Goal: Information Seeking & Learning: Find specific fact

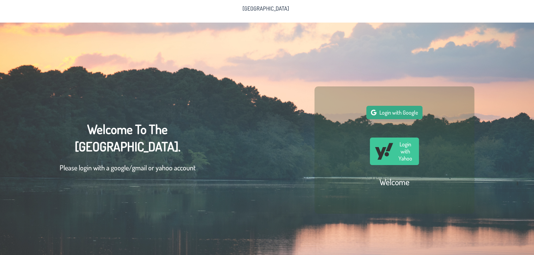
click at [391, 113] on span "Login with Google" at bounding box center [399, 112] width 38 height 7
click at [393, 119] on button "Login with Google" at bounding box center [395, 112] width 56 height 13
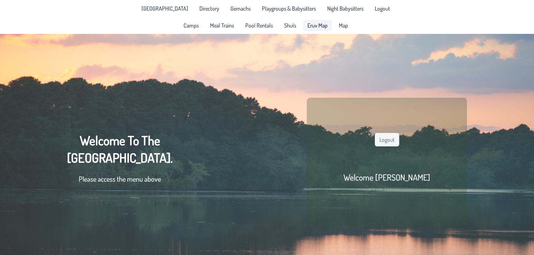
click at [314, 25] on span "Eruv Map" at bounding box center [318, 26] width 20 height 6
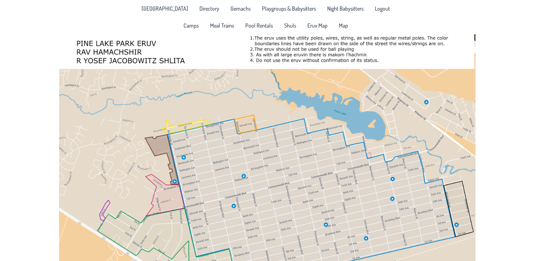
drag, startPoint x: 291, startPoint y: 166, endPoint x: 293, endPoint y: 143, distance: 22.8
click at [293, 143] on div at bounding box center [267, 164] width 534 height 261
drag, startPoint x: 533, startPoint y: 54, endPoint x: 533, endPoint y: 64, distance: 10.2
click at [533, 64] on div at bounding box center [267, 164] width 534 height 261
drag, startPoint x: 474, startPoint y: 37, endPoint x: 475, endPoint y: 40, distance: 3.6
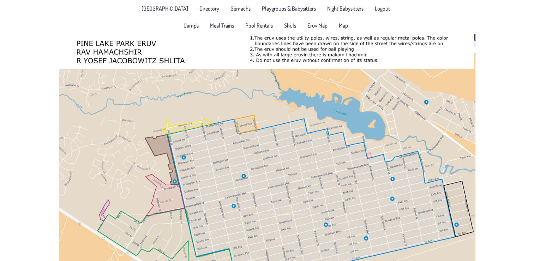
click at [475, 40] on div at bounding box center [267, 164] width 534 height 261
drag, startPoint x: 475, startPoint y: 40, endPoint x: 476, endPoint y: 49, distance: 9.3
click at [476, 49] on div at bounding box center [267, 164] width 534 height 261
click at [475, 44] on div at bounding box center [267, 164] width 534 height 261
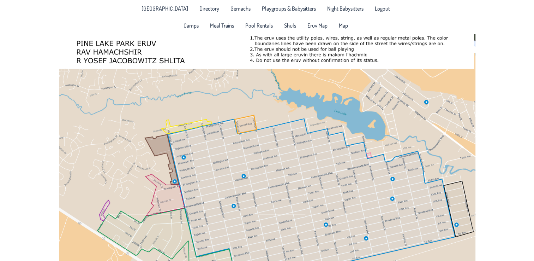
drag, startPoint x: 475, startPoint y: 44, endPoint x: 475, endPoint y: 37, distance: 7.1
click at [475, 37] on div at bounding box center [267, 164] width 534 height 261
click at [257, 25] on span "Pool Rentals" at bounding box center [259, 26] width 28 height 6
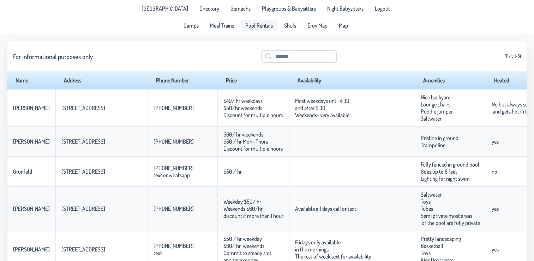
click at [464, 33] on div "Pine Lake Park Directory Gemachs Playgroups & Babysitters Night Babysitters Log…" at bounding box center [267, 17] width 534 height 34
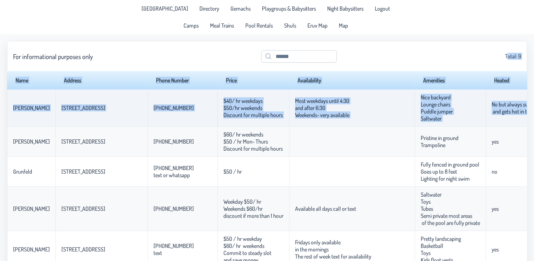
drag, startPoint x: 486, startPoint y: 35, endPoint x: 488, endPoint y: 111, distance: 76.3
click at [488, 111] on app-data "For informational purposes only Total: 9 Name Address Phone Number Price Availa…" at bounding box center [267, 211] width 534 height 354
click at [492, 111] on p-celleditor "No but always sunny and gets hot in the summer" at bounding box center [522, 108] width 60 height 14
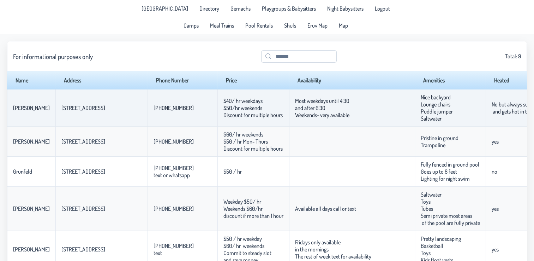
click at [498, 119] on td "No but always sunny and gets hot in the summer" at bounding box center [522, 107] width 72 height 37
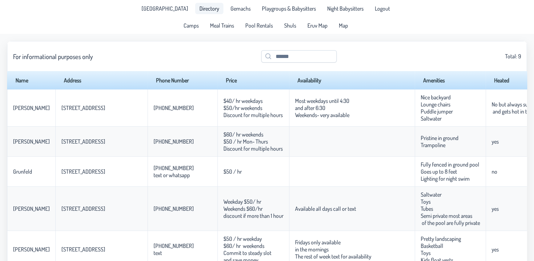
click at [203, 11] on span "Directory" at bounding box center [210, 9] width 20 height 6
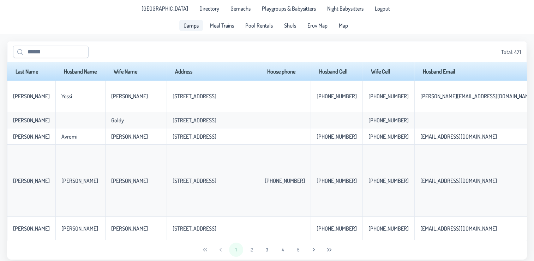
click at [195, 31] on link "Camps" at bounding box center [191, 25] width 24 height 11
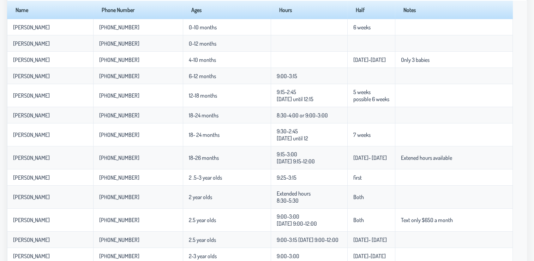
scroll to position [62, 0]
click at [526, 105] on div "Name Phone Number Ages Hours Half Notes Malie Edri 917-663-6282 0-10 months 6 w…" at bounding box center [267, 219] width 520 height 438
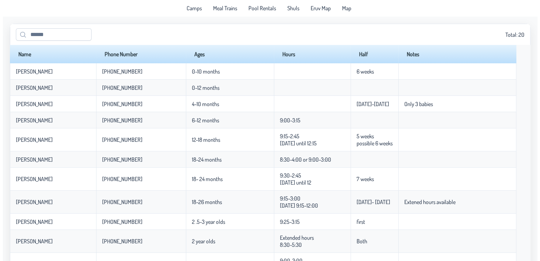
scroll to position [0, 0]
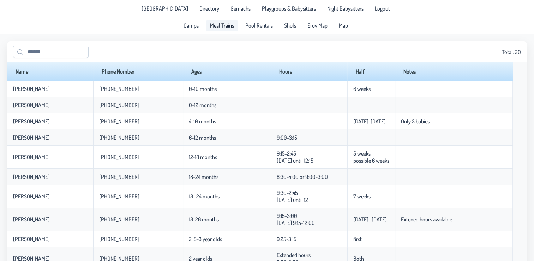
click at [224, 24] on span "Meal Trains" at bounding box center [222, 26] width 24 height 6
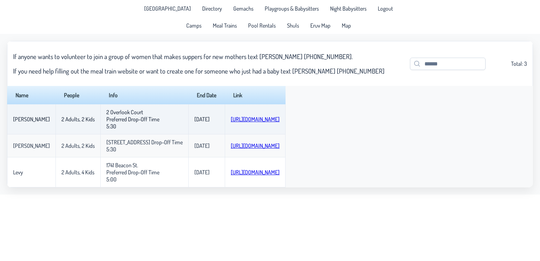
click at [116, 121] on p-celleditor "2 Overlook Court Preferred Drop-Off Time 5:30" at bounding box center [132, 118] width 53 height 21
click at [115, 120] on p-celleditor "2 Overlook Court Preferred Drop-Off Time 5:30" at bounding box center [132, 118] width 53 height 21
drag, startPoint x: 115, startPoint y: 120, endPoint x: 117, endPoint y: 133, distance: 13.2
click at [117, 133] on td "2 Overlook Court Preferred Drop-Off Time 5:30" at bounding box center [144, 119] width 88 height 30
click at [194, 123] on p-celleditor "[DATE]" at bounding box center [201, 118] width 15 height 7
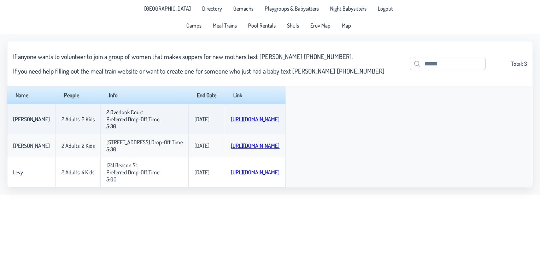
click at [194, 123] on p-celleditor "[DATE]" at bounding box center [201, 118] width 15 height 7
click at [231, 123] on link "[URL][DOMAIN_NAME]" at bounding box center [255, 118] width 49 height 7
click at [118, 122] on p-celleditor "2 Overlook Court Preferred Drop-Off Time 5:30" at bounding box center [132, 118] width 53 height 21
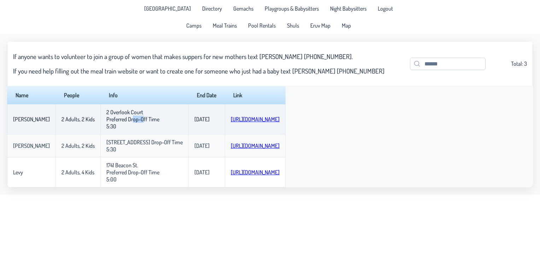
click at [118, 122] on p-celleditor "2 Overlook Court Preferred Drop-Off Time 5:30" at bounding box center [132, 118] width 53 height 21
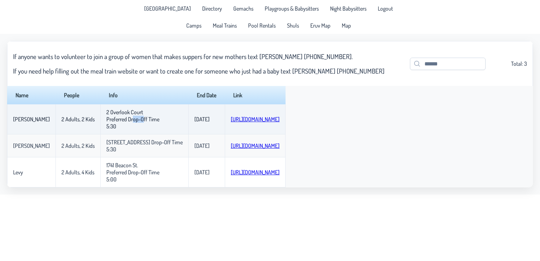
click at [118, 122] on p-celleditor "2 Overlook Court Preferred Drop-Off Time 5:30" at bounding box center [132, 118] width 53 height 21
drag, startPoint x: 118, startPoint y: 122, endPoint x: 129, endPoint y: 143, distance: 23.1
click at [129, 134] on td "2 Overlook Court Preferred Drop-Off Time 5:30" at bounding box center [144, 119] width 88 height 30
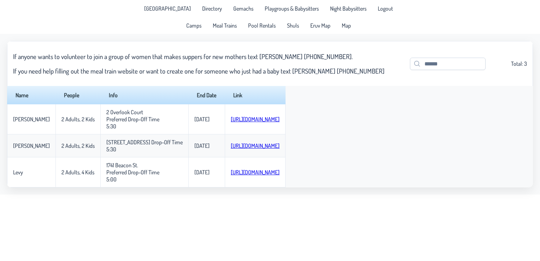
click at [204, 53] on h3 "If anyone wants to volunteer to join a group of women that makes suppers for ne…" at bounding box center [198, 56] width 371 height 8
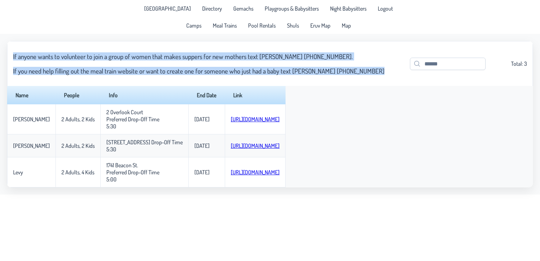
drag, startPoint x: 204, startPoint y: 53, endPoint x: 207, endPoint y: 64, distance: 11.3
click at [207, 64] on div "If anyone wants to volunteer to join a group of women that makes suppers for ne…" at bounding box center [198, 64] width 371 height 36
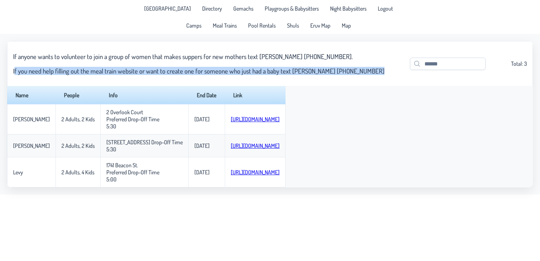
click at [208, 66] on div "If anyone wants to volunteer to join a group of women that makes suppers for ne…" at bounding box center [198, 64] width 371 height 36
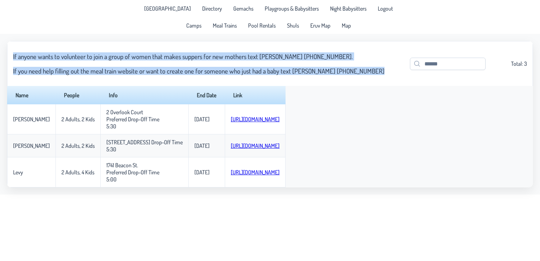
drag, startPoint x: 208, startPoint y: 66, endPoint x: 192, endPoint y: 56, distance: 18.7
click at [192, 56] on div "If anyone wants to volunteer to join a group of women that makes suppers for ne…" at bounding box center [198, 64] width 371 height 36
click at [192, 56] on h3 "If anyone wants to volunteer to join a group of women that makes suppers for ne…" at bounding box center [198, 56] width 371 height 8
drag, startPoint x: 192, startPoint y: 56, endPoint x: 208, endPoint y: 68, distance: 19.9
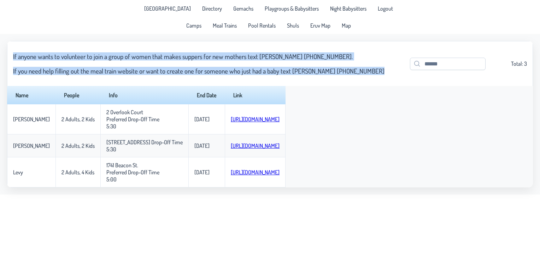
click at [208, 68] on div "If anyone wants to volunteer to join a group of women that makes suppers for ne…" at bounding box center [198, 64] width 371 height 36
click at [208, 68] on h3 "If you need help filling out the meal train website or want to create one for s…" at bounding box center [198, 71] width 371 height 8
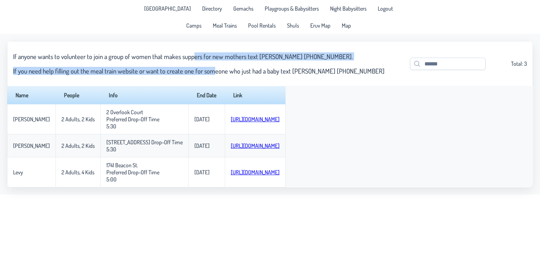
drag, startPoint x: 208, startPoint y: 68, endPoint x: 194, endPoint y: 60, distance: 15.5
click at [194, 60] on div "If anyone wants to volunteer to join a group of women that makes suppers for ne…" at bounding box center [198, 64] width 371 height 36
click at [194, 60] on h3 "If anyone wants to volunteer to join a group of women that makes suppers for ne…" at bounding box center [198, 56] width 371 height 8
click at [350, 23] on span "Map" at bounding box center [346, 26] width 9 height 6
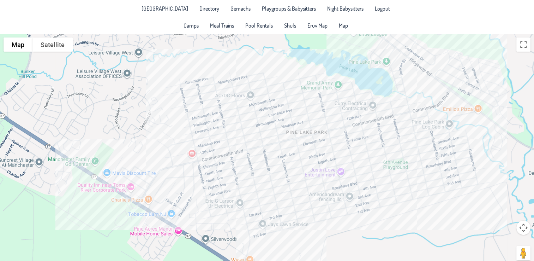
drag, startPoint x: 249, startPoint y: 117, endPoint x: 292, endPoint y: 114, distance: 43.6
click at [292, 114] on div at bounding box center [267, 151] width 534 height 234
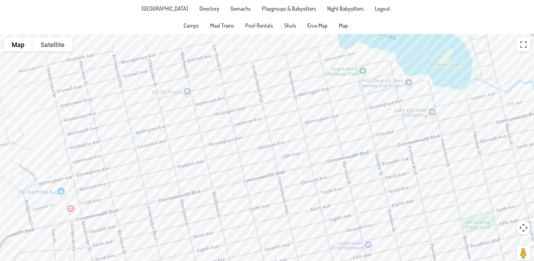
drag, startPoint x: 257, startPoint y: 124, endPoint x: 281, endPoint y: 124, distance: 23.7
click at [281, 124] on div at bounding box center [267, 151] width 534 height 234
click at [301, 99] on div at bounding box center [267, 151] width 534 height 234
click at [316, 69] on button "Close" at bounding box center [315, 71] width 17 height 17
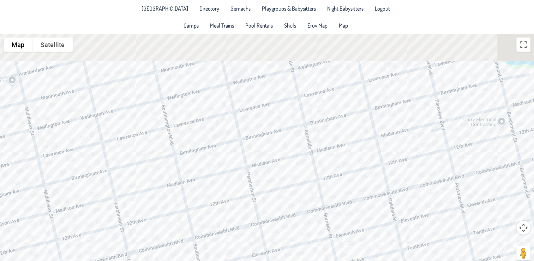
drag, startPoint x: 196, startPoint y: 52, endPoint x: 259, endPoint y: 124, distance: 95.9
click at [259, 124] on div at bounding box center [267, 151] width 534 height 234
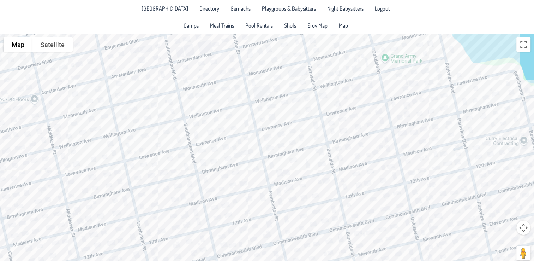
click at [257, 93] on div at bounding box center [267, 151] width 534 height 234
click at [267, 92] on div "[PERSON_NAME] & [PERSON_NAME] [STREET_ADDRESS][PERSON_NAME]" at bounding box center [267, 151] width 534 height 234
click at [277, 89] on div "Ari & [PERSON_NAME] [STREET_ADDRESS]" at bounding box center [267, 151] width 534 height 234
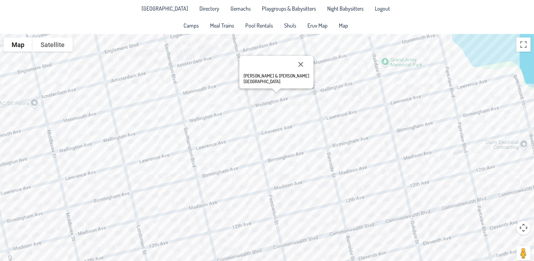
click at [271, 94] on div "[PERSON_NAME] & [PERSON_NAME] [GEOGRAPHIC_DATA]." at bounding box center [267, 151] width 534 height 234
click at [257, 97] on div "Ari & [PERSON_NAME] [STREET_ADDRESS]" at bounding box center [267, 151] width 534 height 234
click at [306, 103] on div "[PERSON_NAME] & [PERSON_NAME] [STREET_ADDRESS][PERSON_NAME]" at bounding box center [267, 151] width 534 height 234
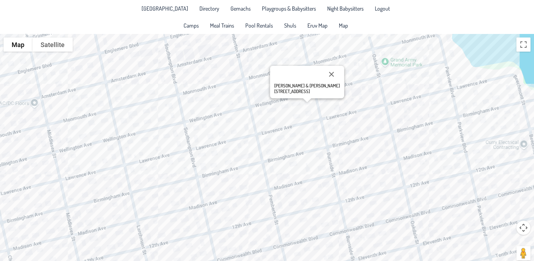
click at [272, 111] on div "[PERSON_NAME] & [PERSON_NAME] [STREET_ADDRESS]" at bounding box center [267, 151] width 534 height 234
click at [323, 75] on button "Close" at bounding box center [331, 74] width 17 height 17
click at [314, 84] on div at bounding box center [267, 151] width 534 height 234
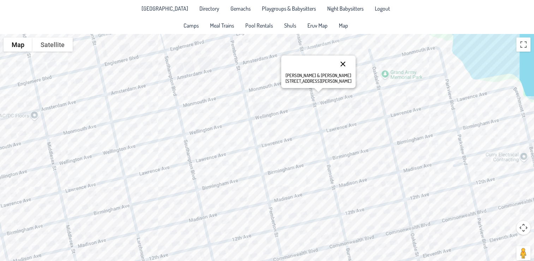
click at [334, 61] on button "Close" at bounding box center [342, 63] width 17 height 17
click at [300, 85] on div at bounding box center [267, 151] width 534 height 234
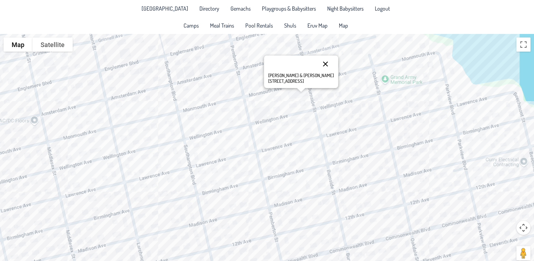
click at [317, 61] on button "Close" at bounding box center [325, 63] width 17 height 17
click at [313, 128] on div at bounding box center [267, 151] width 534 height 234
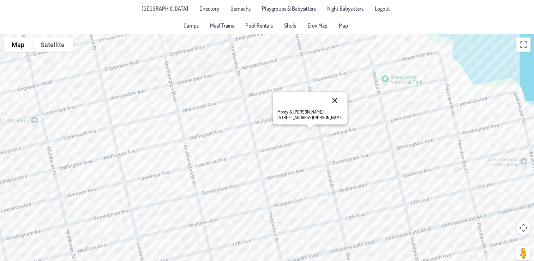
click at [326, 97] on button "Close" at bounding box center [334, 100] width 17 height 17
click at [310, 118] on div at bounding box center [267, 151] width 534 height 234
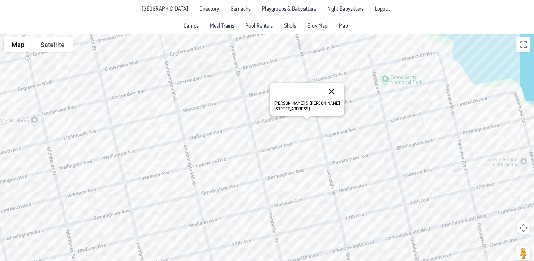
click at [326, 88] on button "Close" at bounding box center [331, 91] width 17 height 17
click at [323, 101] on div at bounding box center [267, 151] width 534 height 234
click at [321, 100] on div at bounding box center [267, 151] width 534 height 234
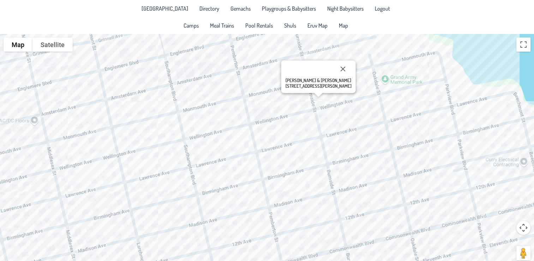
click at [330, 100] on div "[PERSON_NAME] & [PERSON_NAME] [STREET_ADDRESS][PERSON_NAME]" at bounding box center [267, 151] width 534 height 234
click at [342, 98] on div "[PERSON_NAME] & [PERSON_NAME] [STREET_ADDRESS]" at bounding box center [267, 151] width 534 height 234
click at [346, 108] on div "Avromi & [PERSON_NAME] [STREET_ADDRESS]" at bounding box center [267, 151] width 534 height 234
click at [211, 123] on div "Bentzy & [PERSON_NAME] [STREET_ADDRESS]" at bounding box center [267, 151] width 534 height 234
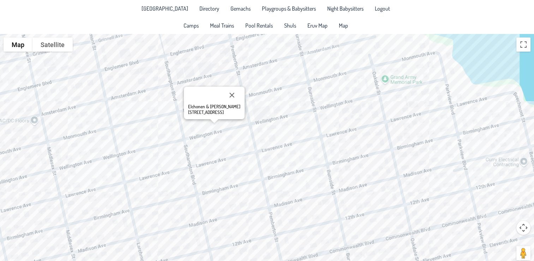
click at [200, 126] on div "Elchonen & [PERSON_NAME] [STREET_ADDRESS]" at bounding box center [267, 151] width 534 height 234
click at [190, 130] on div "[PERSON_NAME] & [PERSON_NAME] [STREET_ADDRESS]" at bounding box center [267, 151] width 534 height 234
click at [228, 137] on div "[PERSON_NAME] & [PERSON_NAME] [STREET_ADDRESS]" at bounding box center [267, 151] width 534 height 234
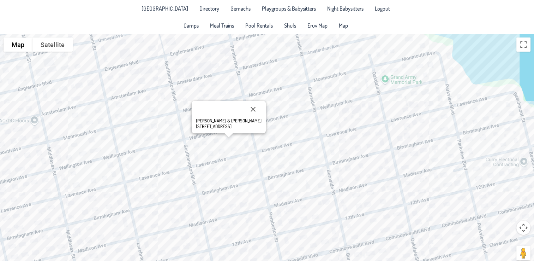
click at [212, 152] on div "[PERSON_NAME] & [PERSON_NAME] [GEOGRAPHIC_DATA]." at bounding box center [267, 151] width 534 height 234
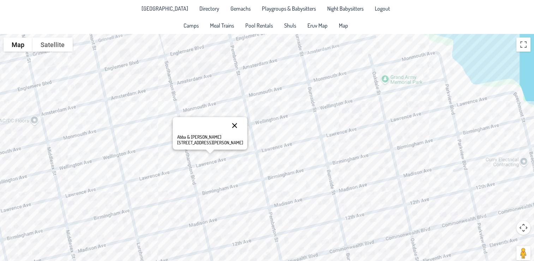
click at [226, 129] on button "Close" at bounding box center [234, 125] width 17 height 17
click at [258, 130] on div at bounding box center [267, 151] width 534 height 234
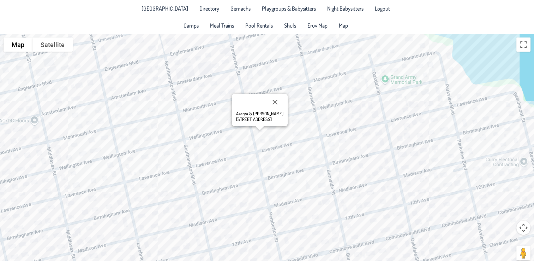
click at [311, 128] on div "Azarya & [PERSON_NAME] [STREET_ADDRESS][PERSON_NAME]" at bounding box center [267, 151] width 534 height 234
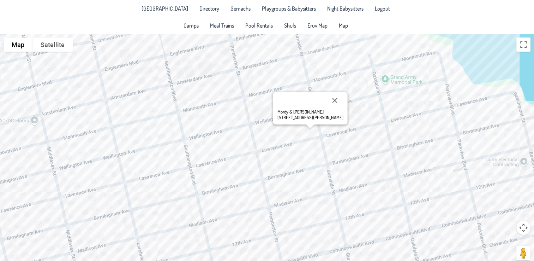
click at [234, 84] on div "Mordy & [PERSON_NAME] [STREET_ADDRESS][PERSON_NAME]" at bounding box center [267, 151] width 534 height 234
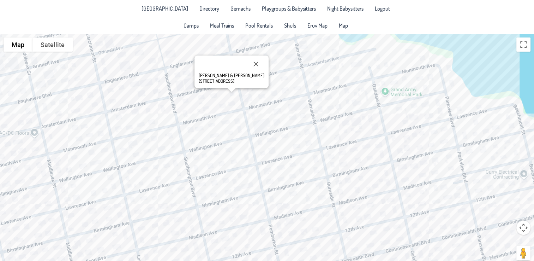
click at [309, 139] on div "[PERSON_NAME] & [PERSON_NAME] [STREET_ADDRESS][PERSON_NAME]" at bounding box center [267, 151] width 534 height 234
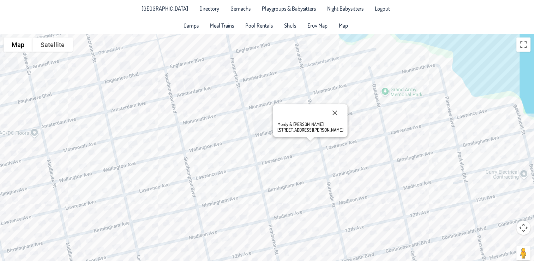
click at [159, 96] on div "Mordy & [PERSON_NAME] [STREET_ADDRESS][PERSON_NAME]" at bounding box center [267, 151] width 534 height 234
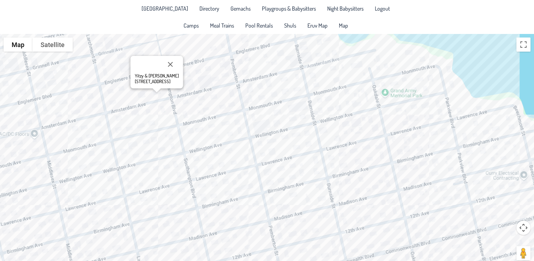
click at [218, 138] on div "Yitzy & [PERSON_NAME] [STREET_ADDRESS]" at bounding box center [267, 151] width 534 height 234
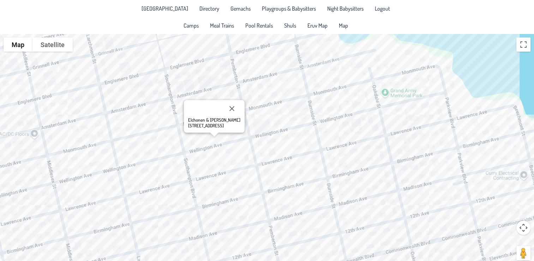
click at [201, 140] on div "Elchonen & [PERSON_NAME] [STREET_ADDRESS]" at bounding box center [267, 151] width 534 height 234
click at [133, 156] on div "[PERSON_NAME] & [PERSON_NAME] [STREET_ADDRESS]" at bounding box center [267, 151] width 534 height 234
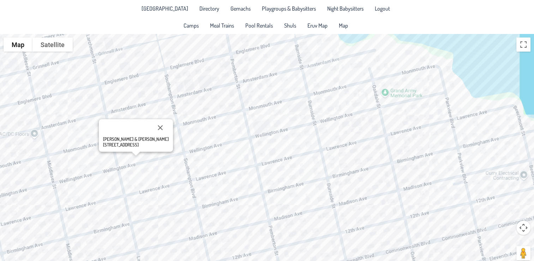
click at [143, 200] on div "[PERSON_NAME] & [PERSON_NAME] [STREET_ADDRESS]" at bounding box center [267, 151] width 534 height 234
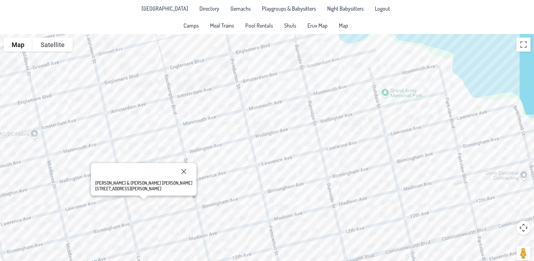
click at [208, 167] on div "[PERSON_NAME] & [PERSON_NAME] [PERSON_NAME] [STREET_ADDRESS][PERSON_NAME]" at bounding box center [267, 151] width 534 height 234
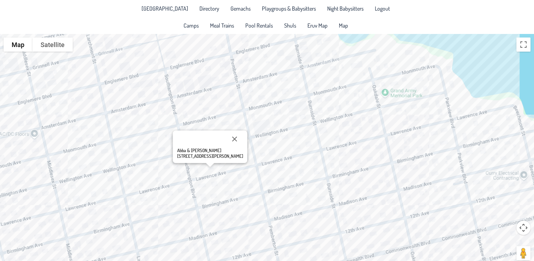
click at [183, 202] on div "Abba & [PERSON_NAME] [STREET_ADDRESS][PERSON_NAME]" at bounding box center [267, 151] width 534 height 234
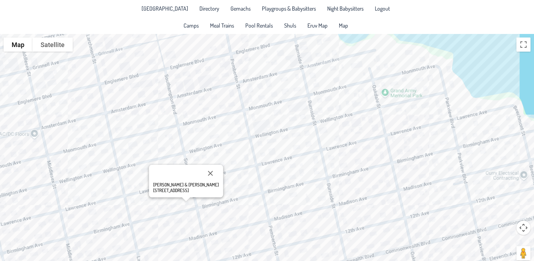
click at [191, 219] on div "[PERSON_NAME] & [PERSON_NAME] [STREET_ADDRESS]" at bounding box center [267, 151] width 534 height 234
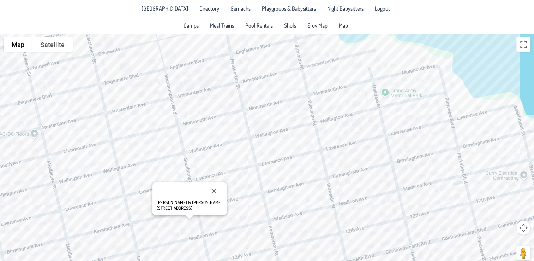
click at [194, 230] on div "[PERSON_NAME] & [PERSON_NAME] [STREET_ADDRESS]" at bounding box center [267, 151] width 534 height 234
click at [221, 220] on div "[PERSON_NAME] & [PERSON_NAME] [STREET_ADDRESS]" at bounding box center [267, 151] width 534 height 234
click at [200, 9] on span "Directory" at bounding box center [210, 9] width 20 height 6
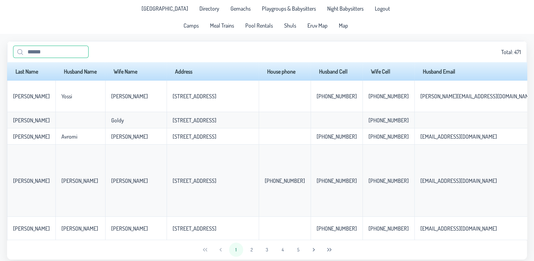
click at [60, 47] on input "text" at bounding box center [51, 52] width 76 height 12
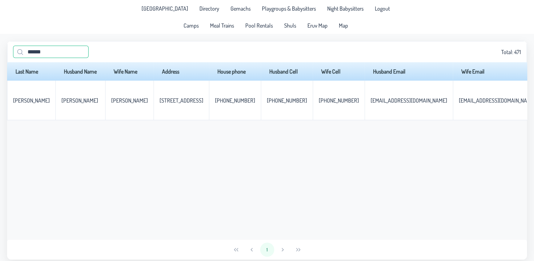
click at [40, 55] on input "******" at bounding box center [51, 52] width 76 height 12
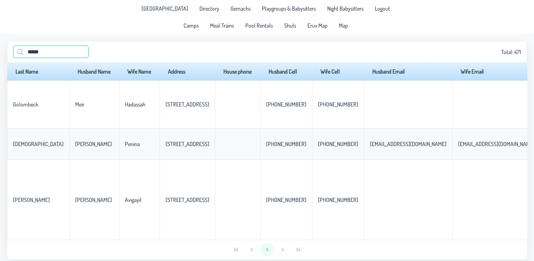
click at [41, 52] on input "*****" at bounding box center [51, 52] width 76 height 12
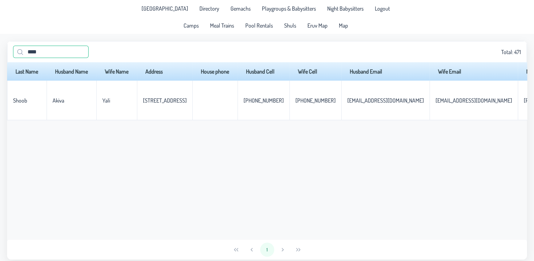
click at [36, 54] on input "****" at bounding box center [51, 52] width 76 height 12
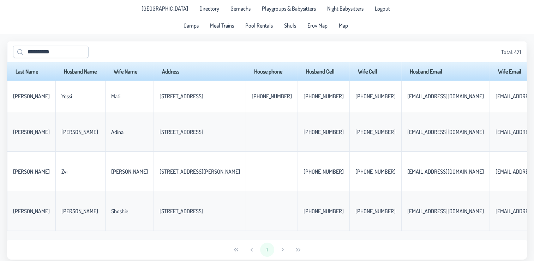
click at [185, 242] on div "1" at bounding box center [267, 249] width 520 height 20
click at [49, 51] on input "**********" at bounding box center [51, 52] width 76 height 12
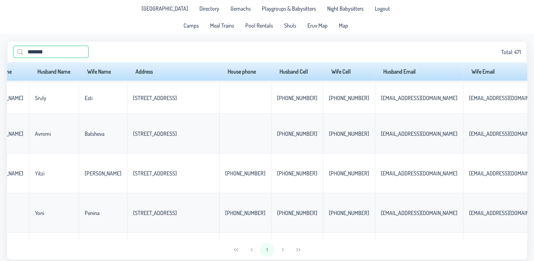
scroll to position [252, 0]
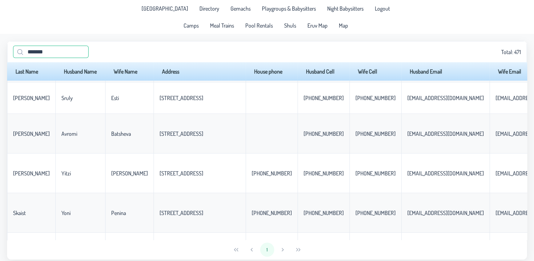
click at [50, 50] on input "*******" at bounding box center [51, 52] width 76 height 12
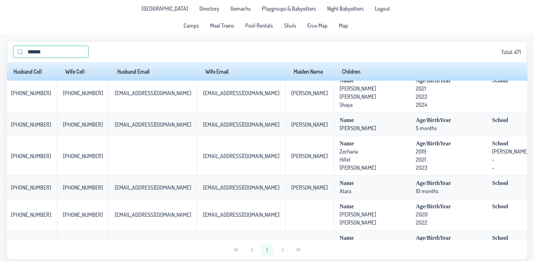
scroll to position [0, 333]
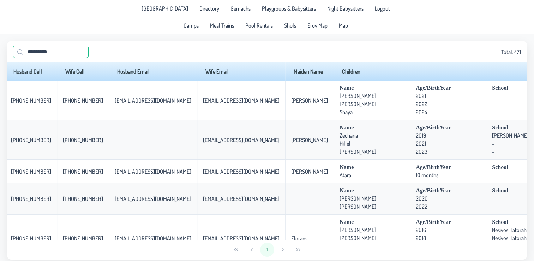
type input "**********"
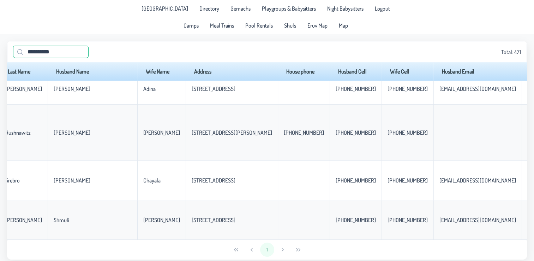
scroll to position [439, 0]
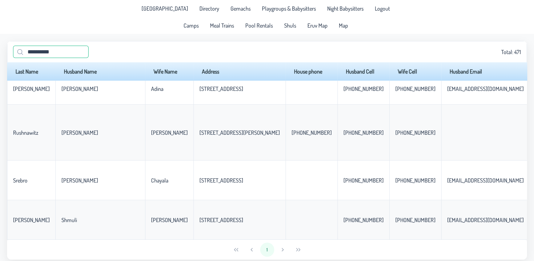
click at [56, 50] on input "**********" at bounding box center [51, 52] width 76 height 12
